Goal: Task Accomplishment & Management: Manage account settings

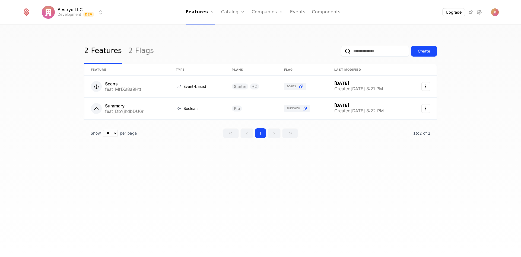
click at [268, 42] on div "Companies Users" at bounding box center [271, 31] width 38 height 26
click at [268, 37] on link "Users" at bounding box center [270, 35] width 25 height 4
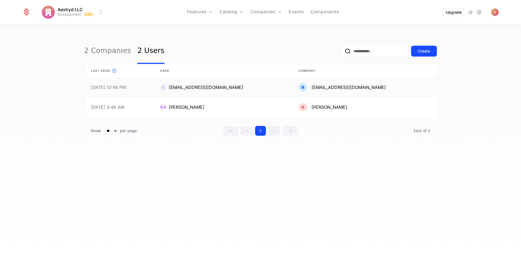
click at [254, 88] on link at bounding box center [223, 87] width 138 height 20
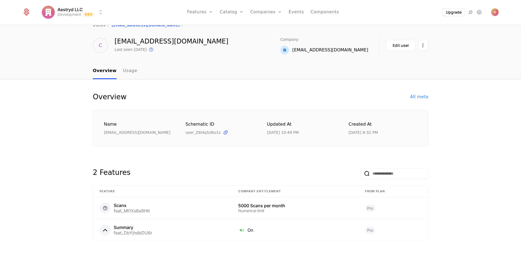
scroll to position [21, 0]
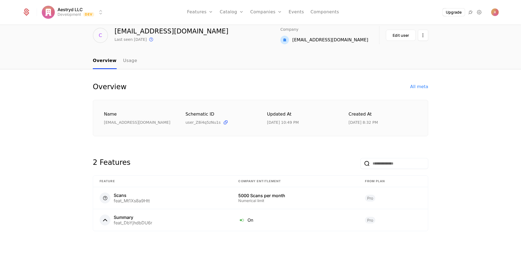
click at [292, 14] on link "Events" at bounding box center [296, 12] width 15 height 24
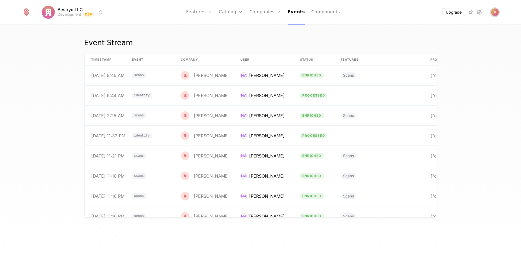
click at [496, 14] on img "Open user button" at bounding box center [495, 12] width 8 height 8
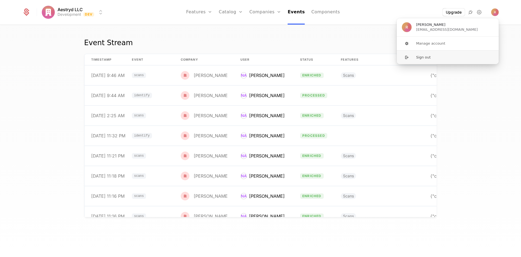
click at [428, 58] on button "Sign out" at bounding box center [448, 57] width 103 height 14
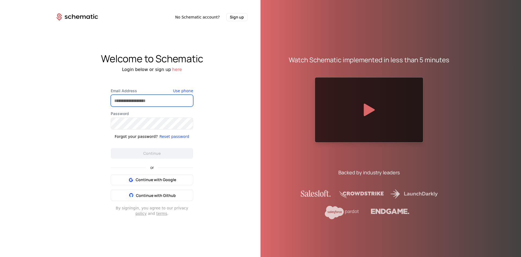
click at [176, 101] on input "Email Address" at bounding box center [152, 100] width 82 height 11
click at [139, 99] on input "Email Address" at bounding box center [152, 100] width 82 height 11
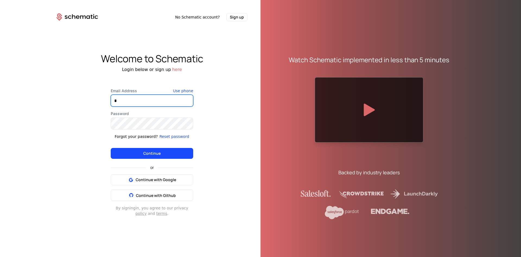
type input "**********"
click at [156, 154] on button "Continue" at bounding box center [152, 153] width 83 height 11
